Goal: Task Accomplishment & Management: Use online tool/utility

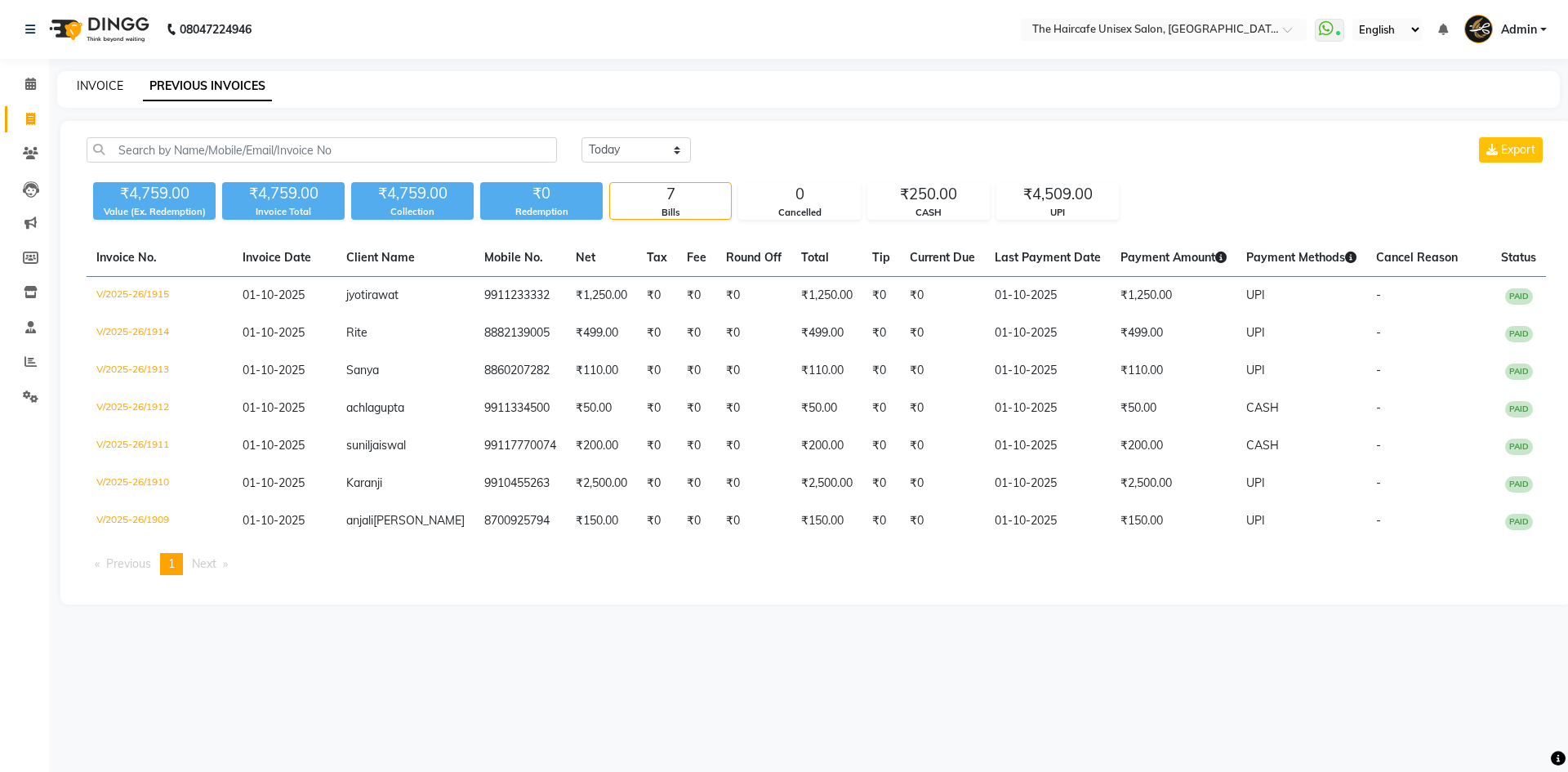
click at [115, 82] on link "INVOICE" at bounding box center [100, 86] width 46 height 15
select select "service"
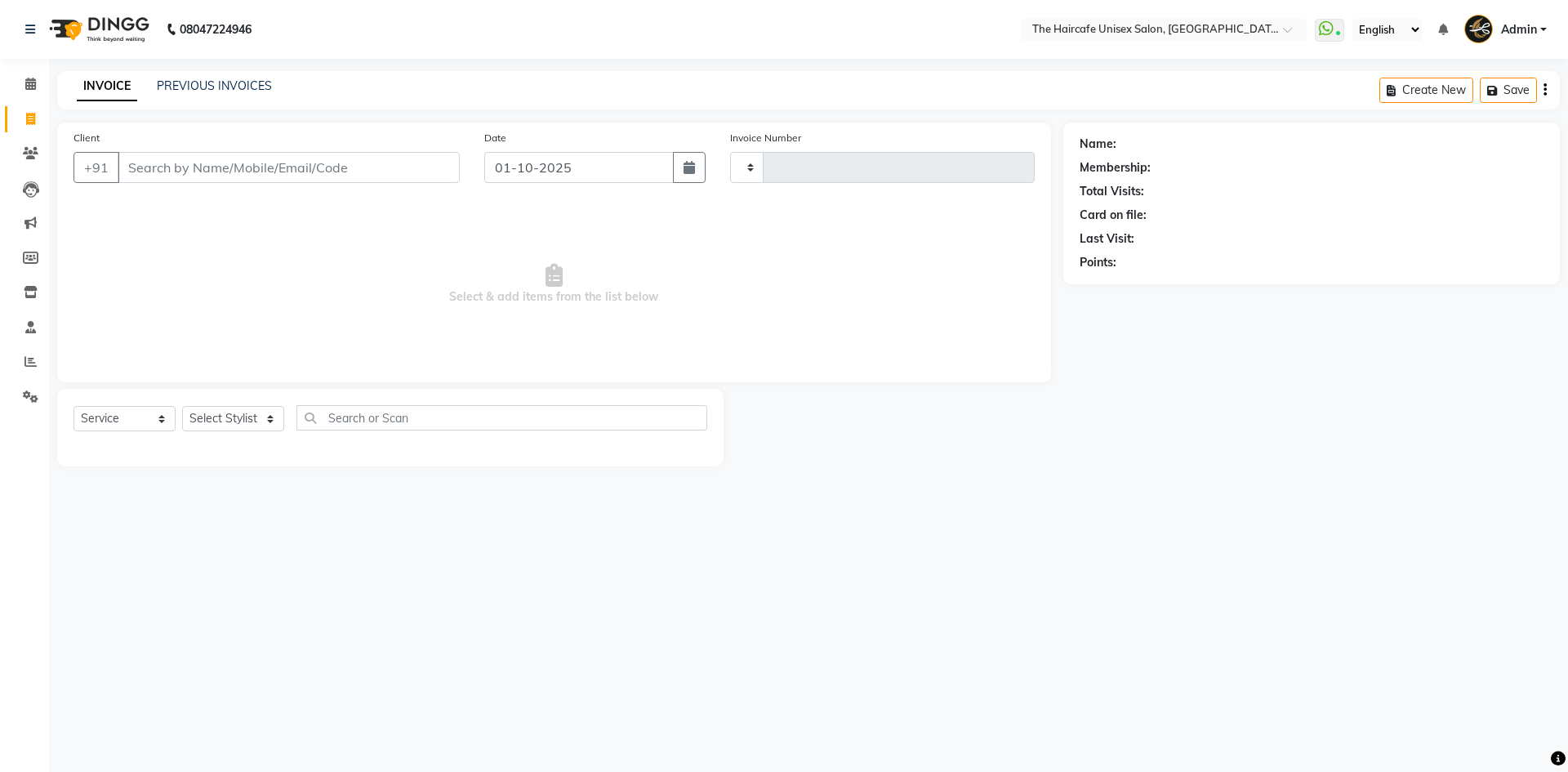
type input "1916"
select select "7412"
click at [212, 80] on link "PREVIOUS INVOICES" at bounding box center [214, 86] width 115 height 15
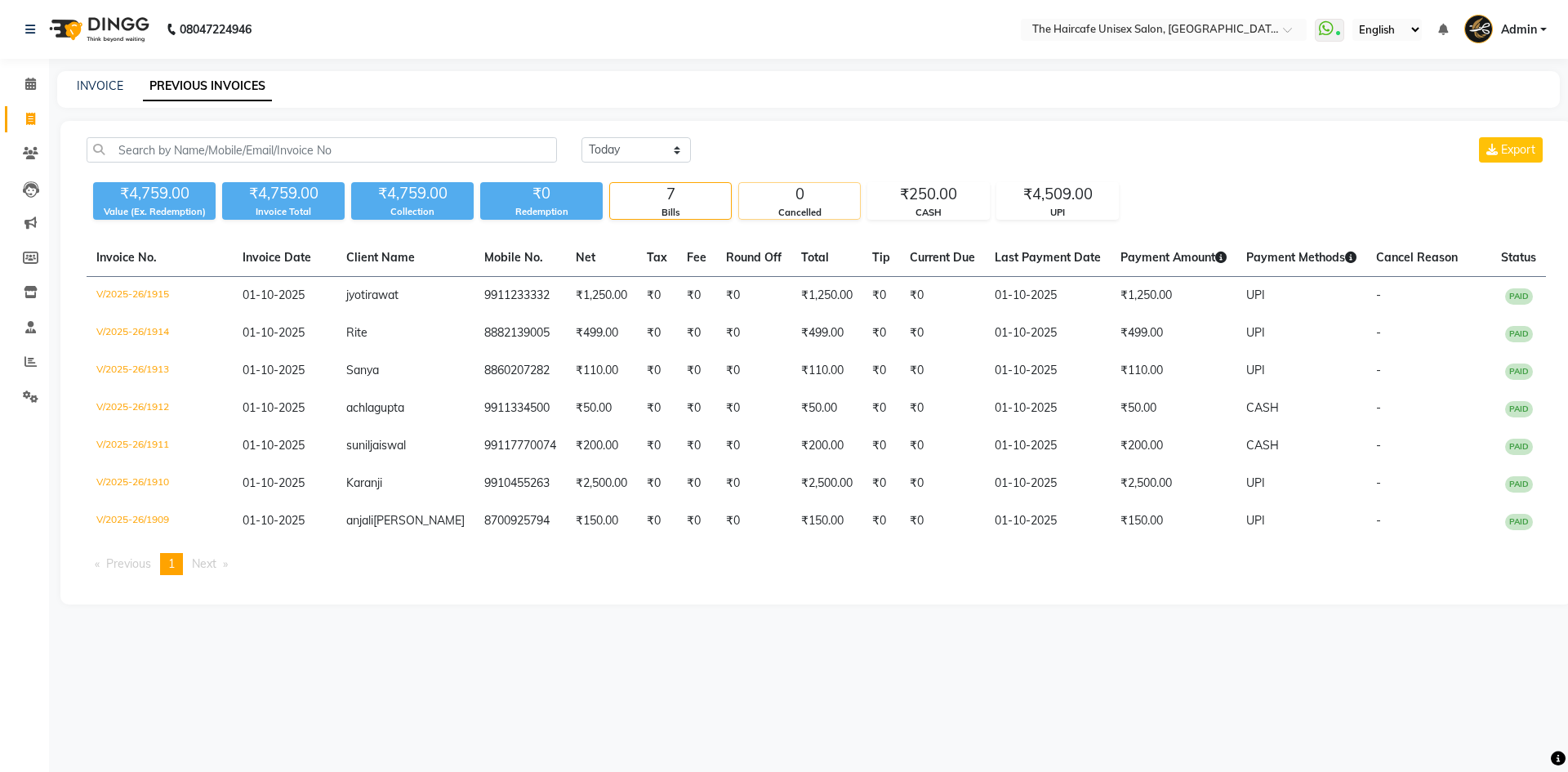
click at [804, 206] on div "Cancelled" at bounding box center [799, 213] width 121 height 14
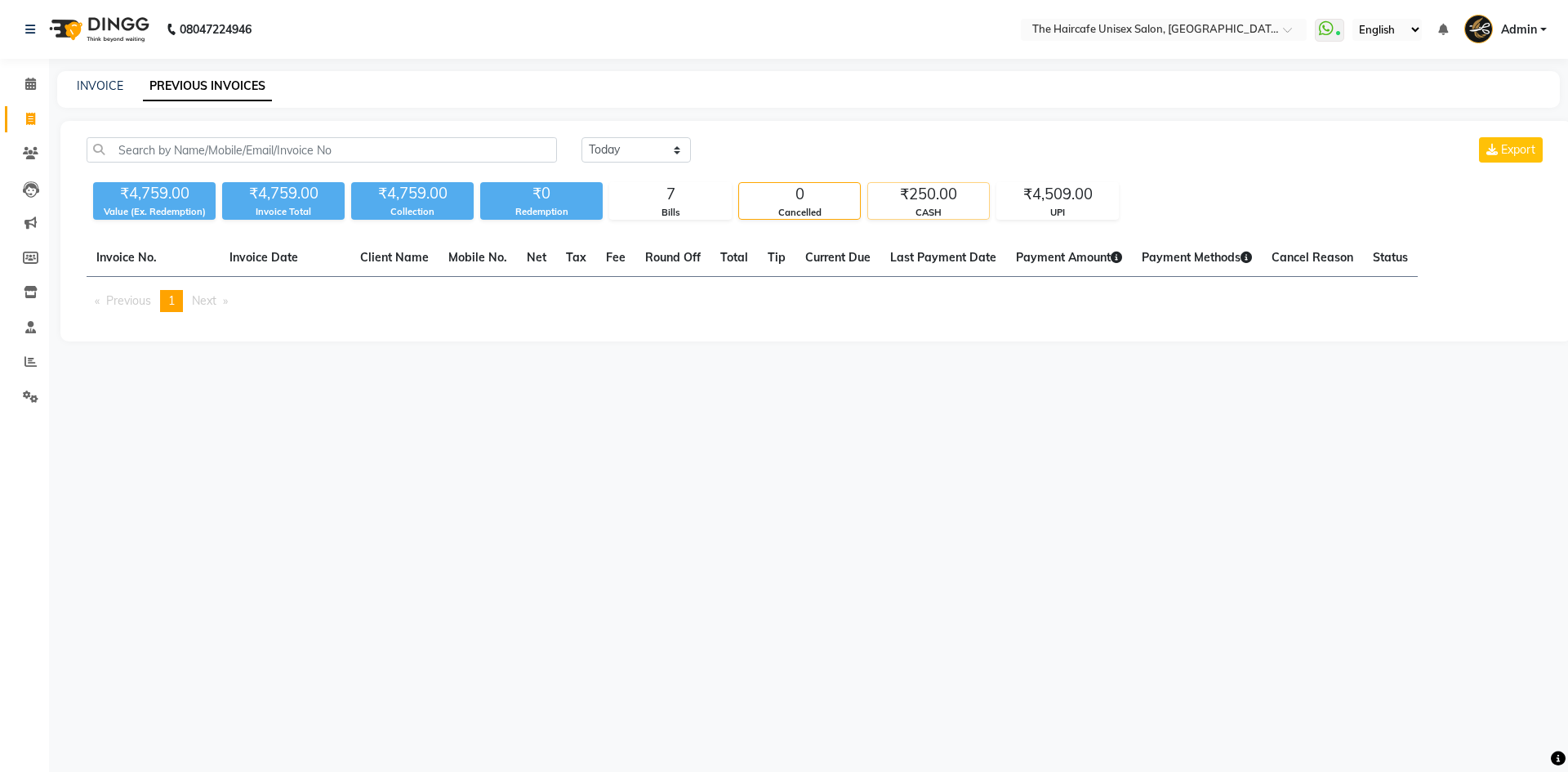
click at [929, 198] on div "₹250.00" at bounding box center [929, 194] width 121 height 23
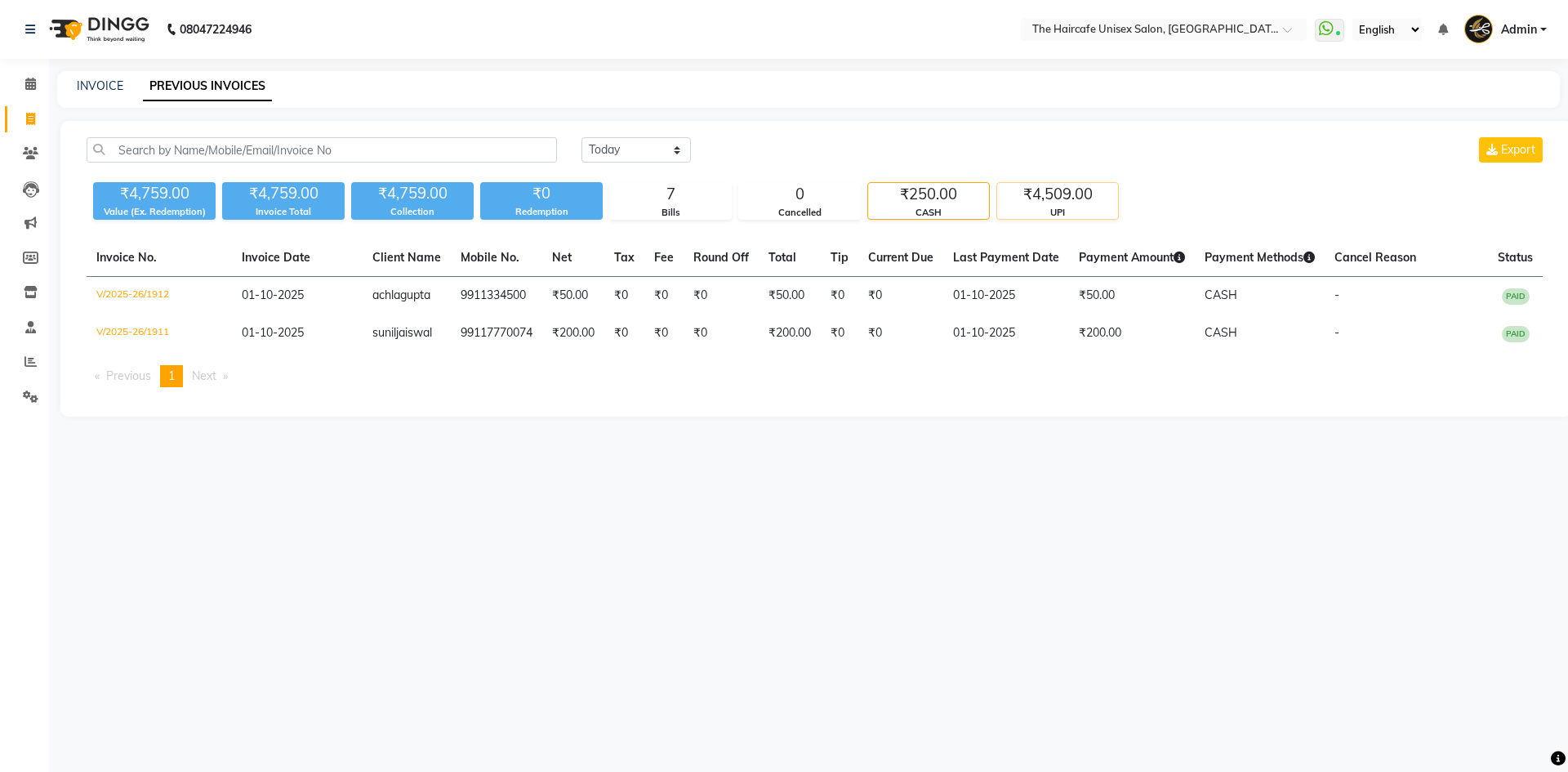
click at [1068, 193] on div "₹4,509.00" at bounding box center [1058, 194] width 121 height 23
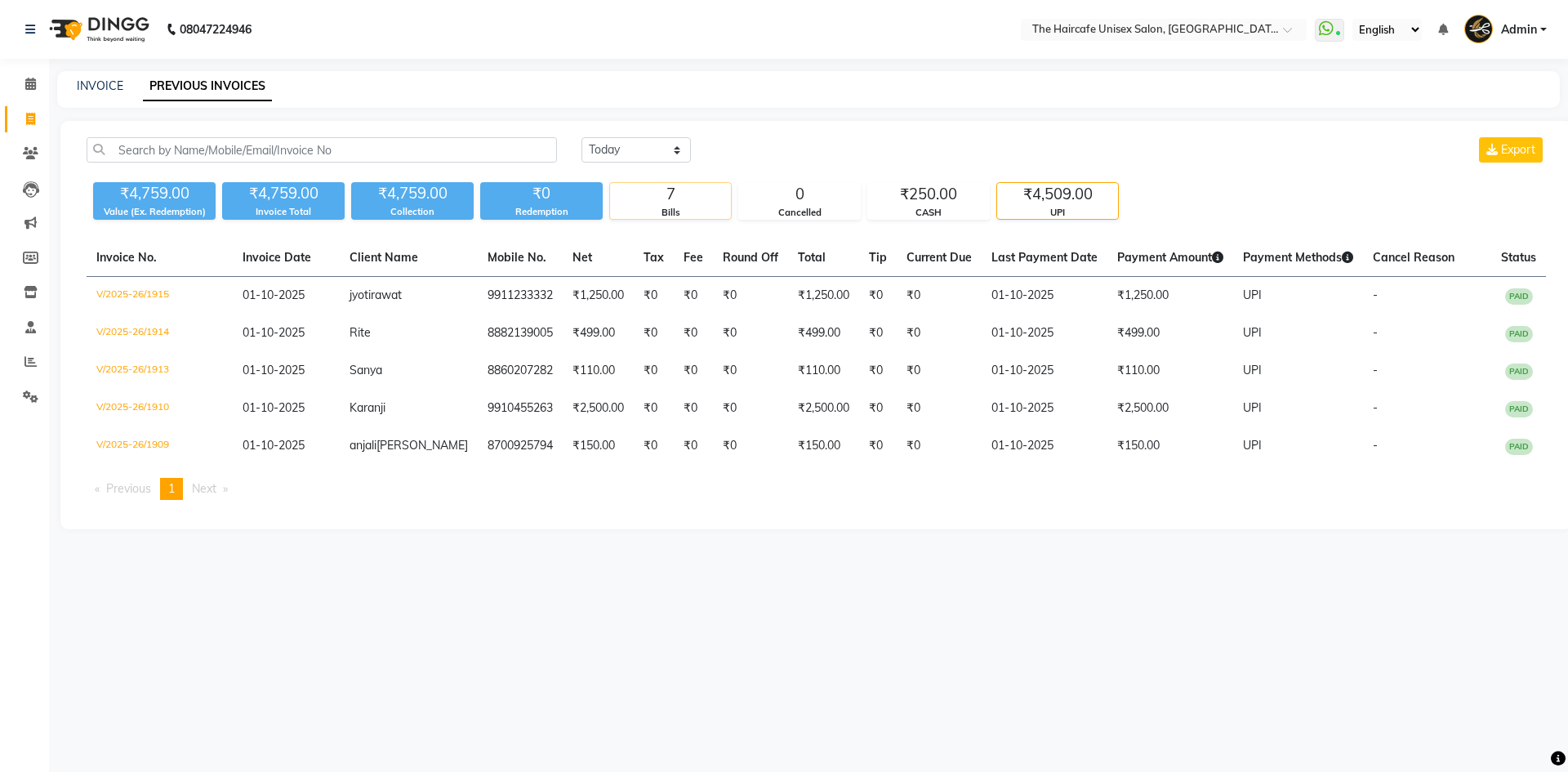
click at [640, 190] on div "7" at bounding box center [671, 194] width 121 height 23
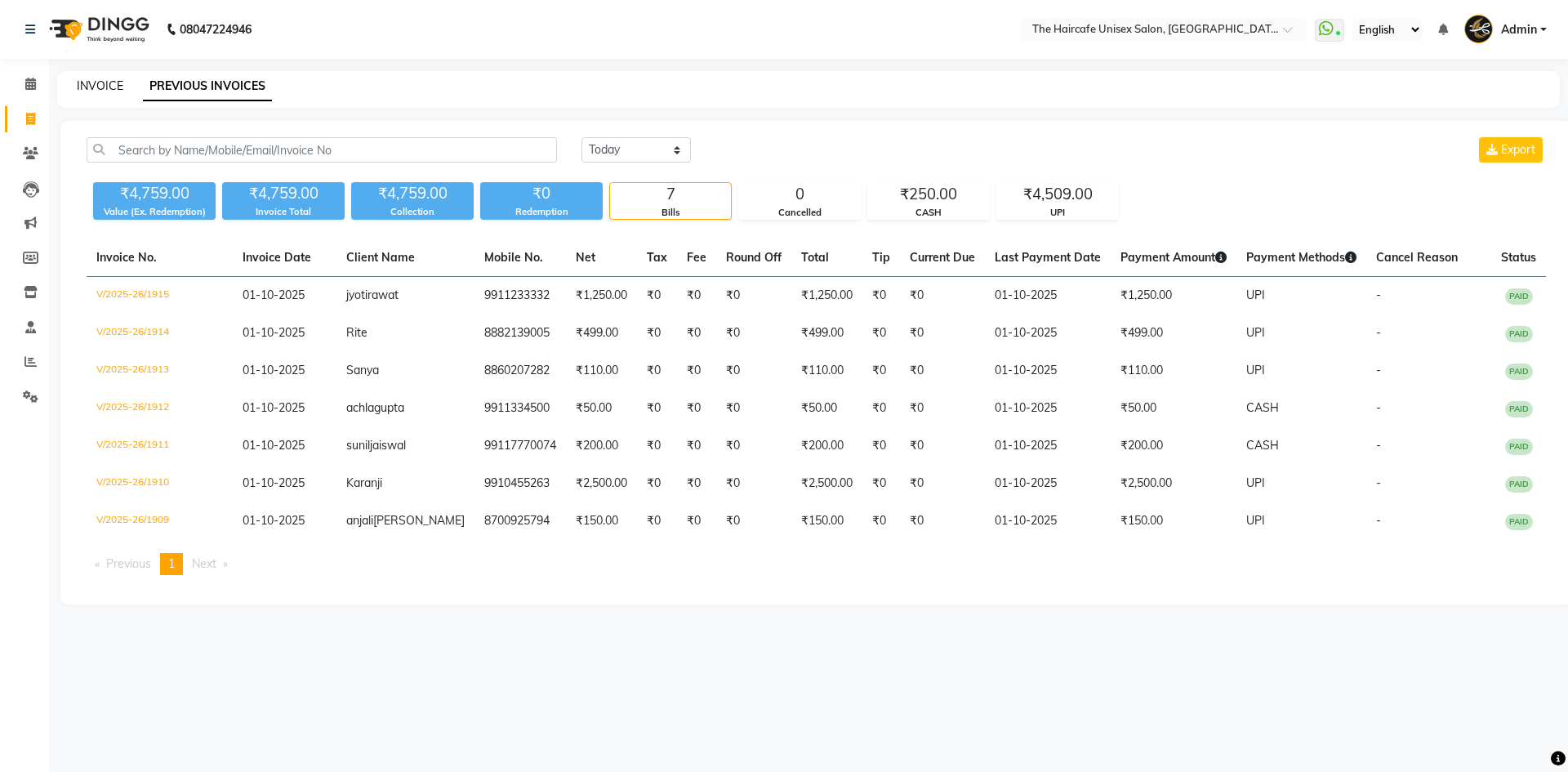
click at [96, 86] on link "INVOICE" at bounding box center [100, 86] width 46 height 15
select select "service"
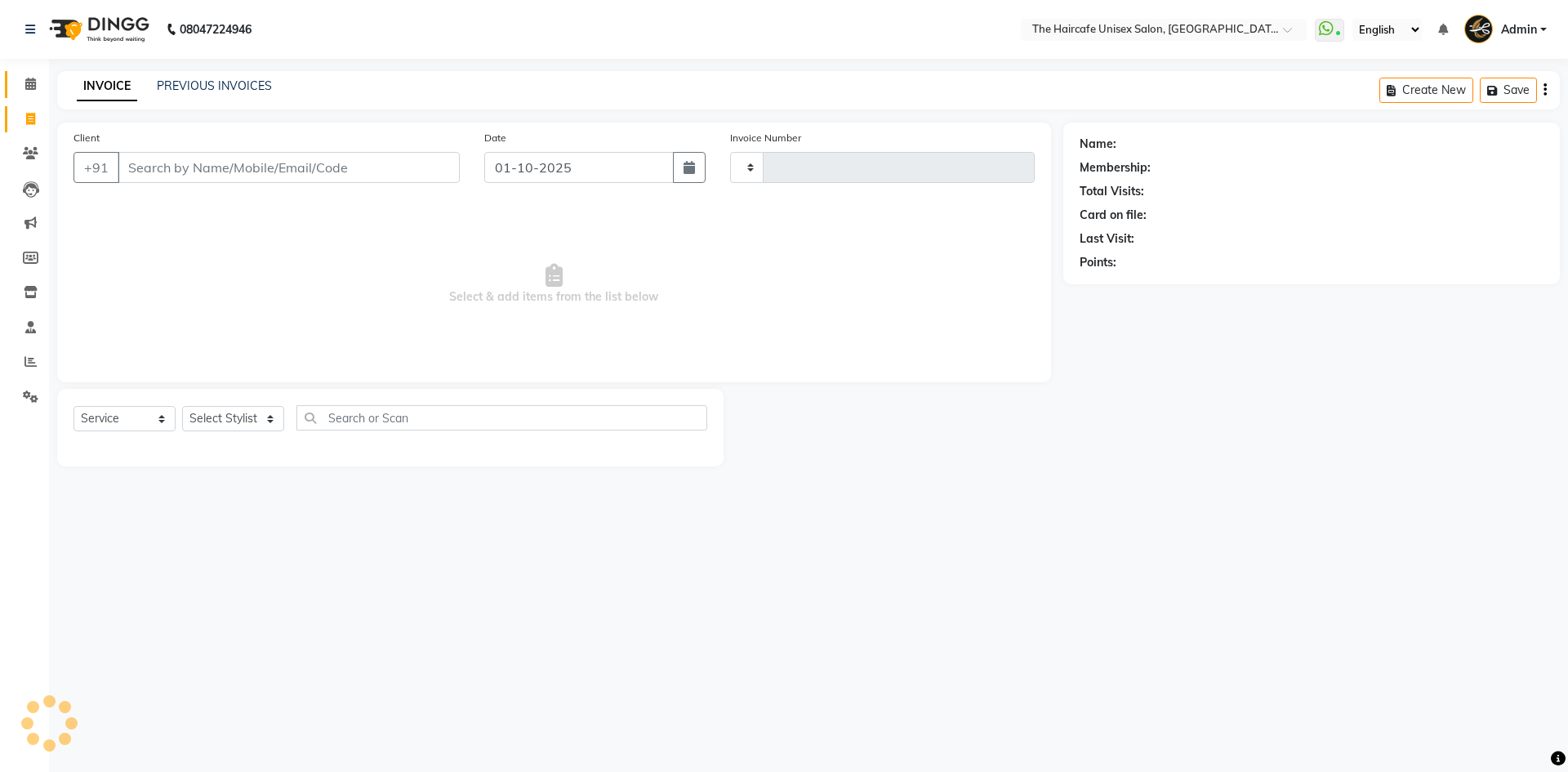
type input "1916"
select select "7412"
click at [38, 85] on span at bounding box center [31, 85] width 28 height 19
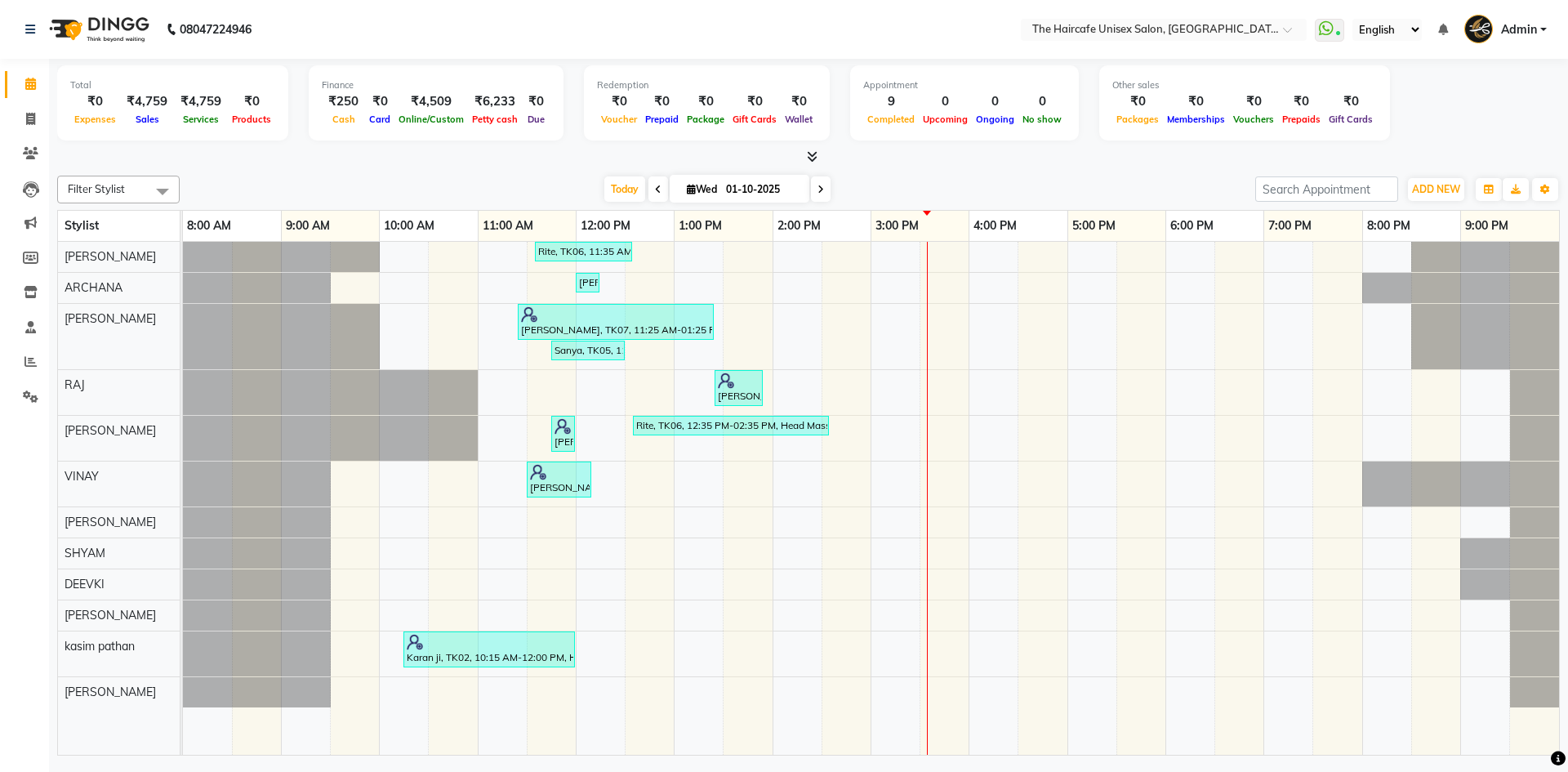
click at [808, 151] on icon at bounding box center [812, 156] width 11 height 12
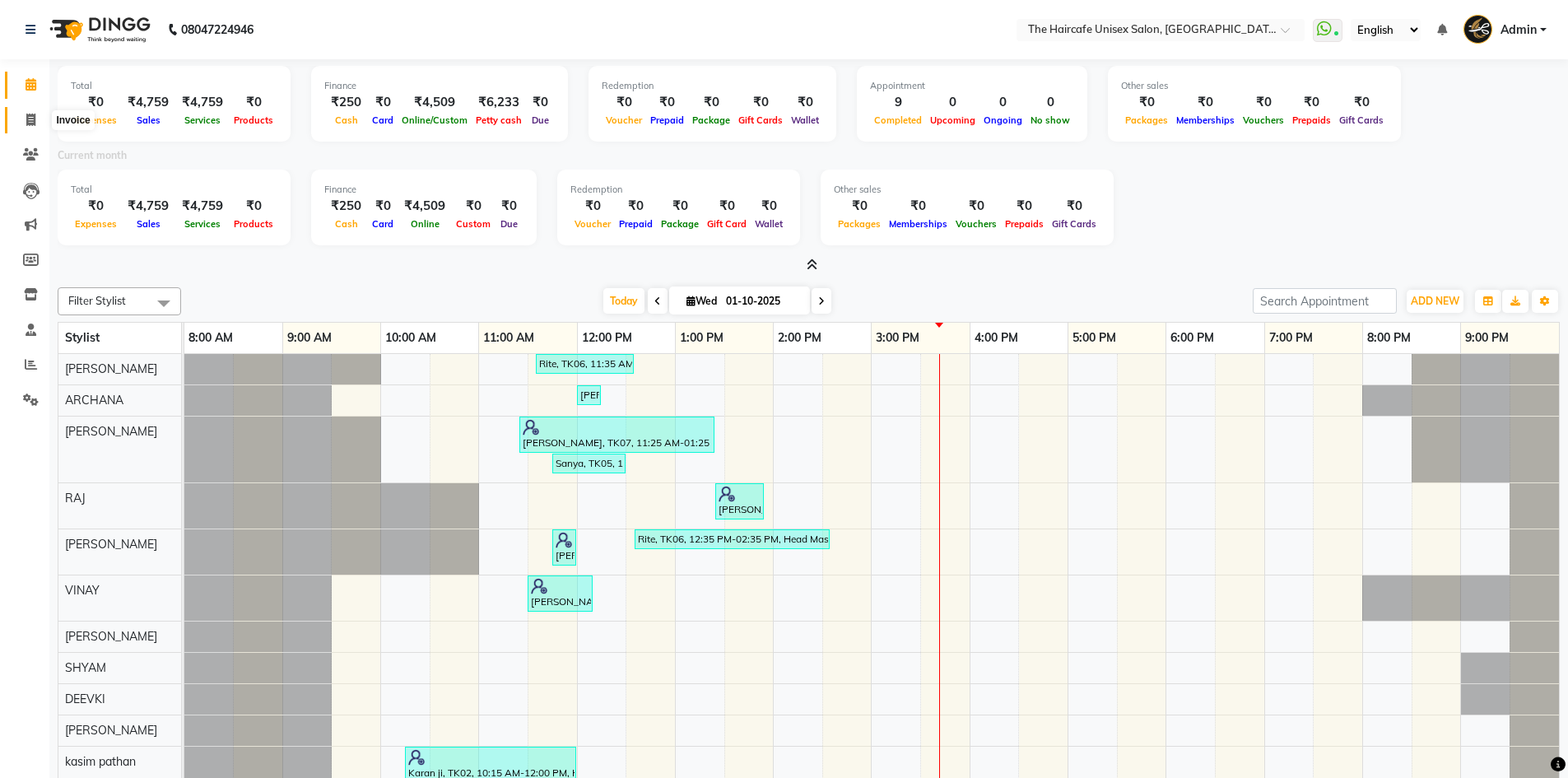
click at [28, 119] on icon at bounding box center [30, 120] width 9 height 13
select select "service"
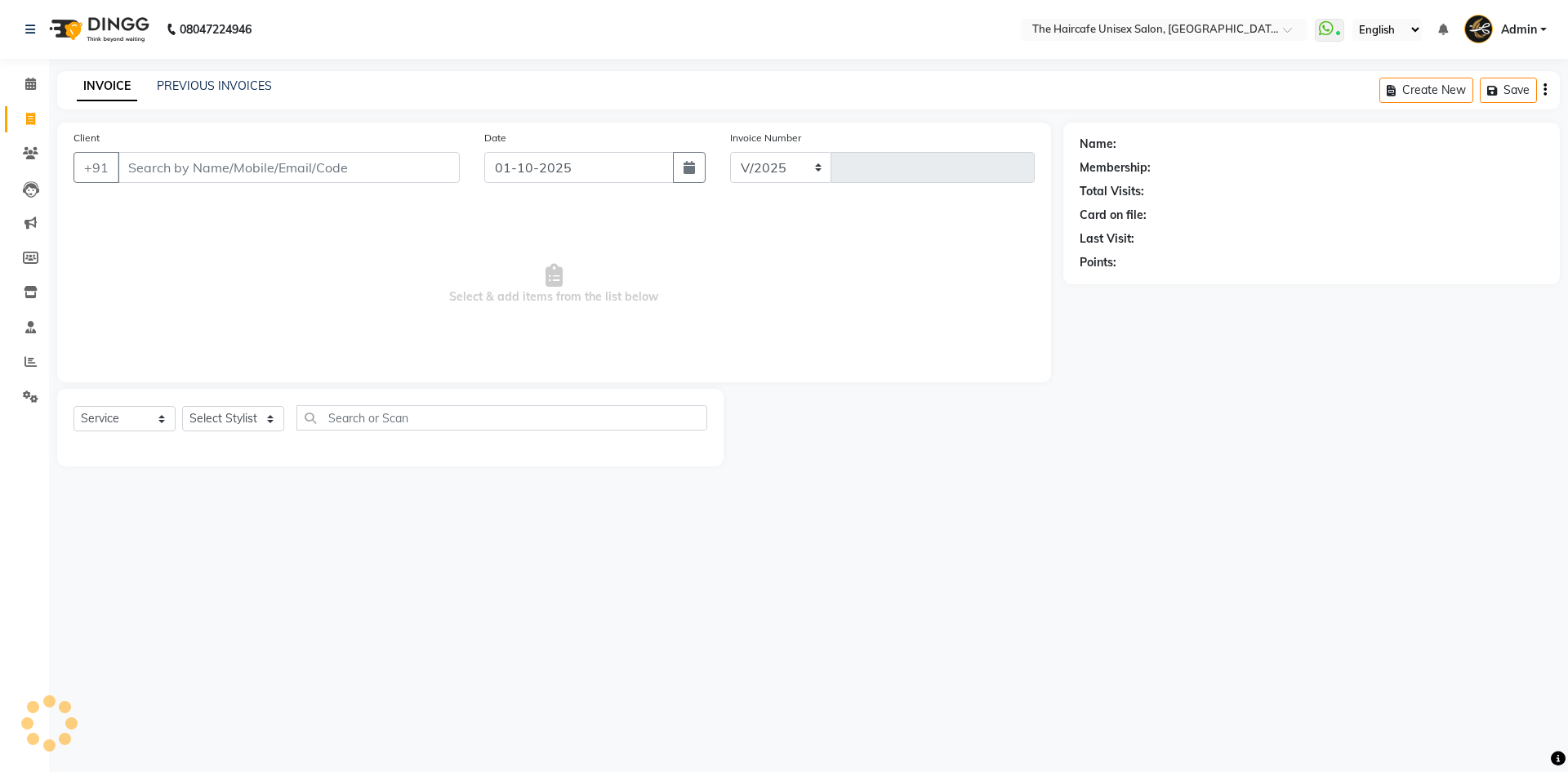
select select "7412"
type input "1916"
click at [256, 87] on link "PREVIOUS INVOICES" at bounding box center [214, 86] width 115 height 15
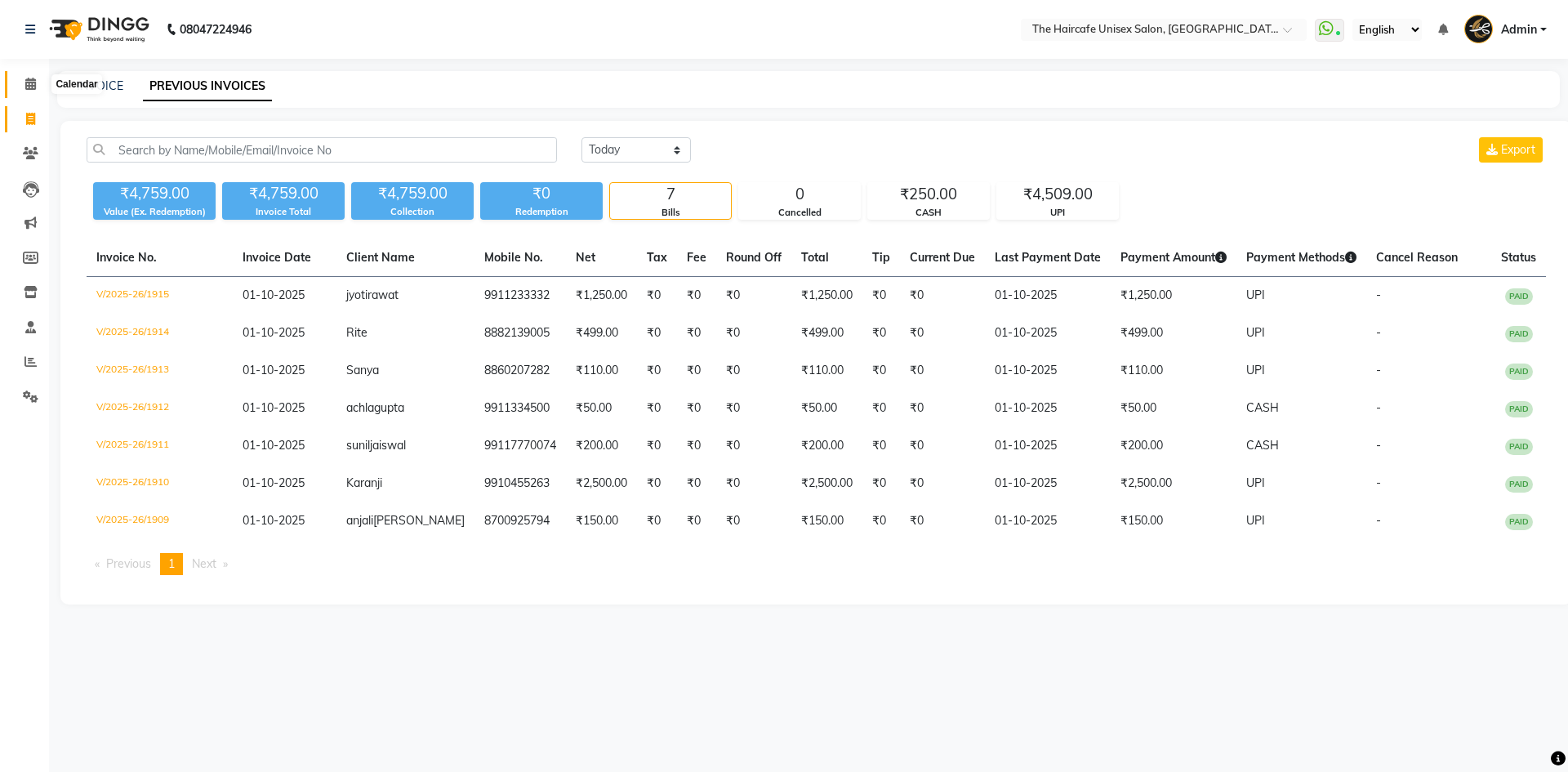
click at [33, 79] on icon at bounding box center [31, 83] width 11 height 12
click at [123, 86] on div "INVOICE PREVIOUS INVOICES" at bounding box center [799, 86] width 1483 height 17
click at [118, 85] on link "INVOICE" at bounding box center [100, 86] width 46 height 15
select select "service"
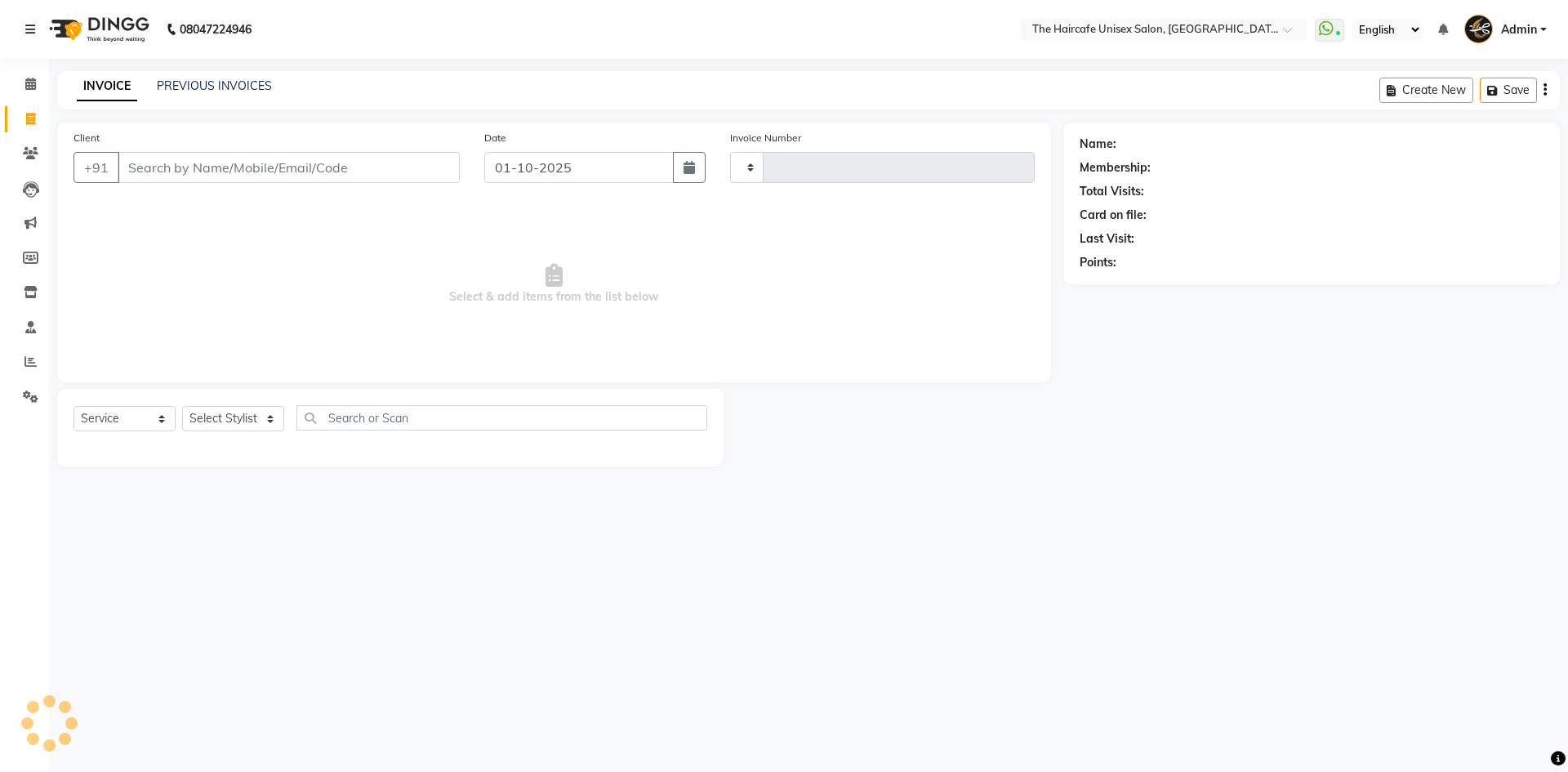
type input "1916"
select select "7412"
